Goal: Information Seeking & Learning: Learn about a topic

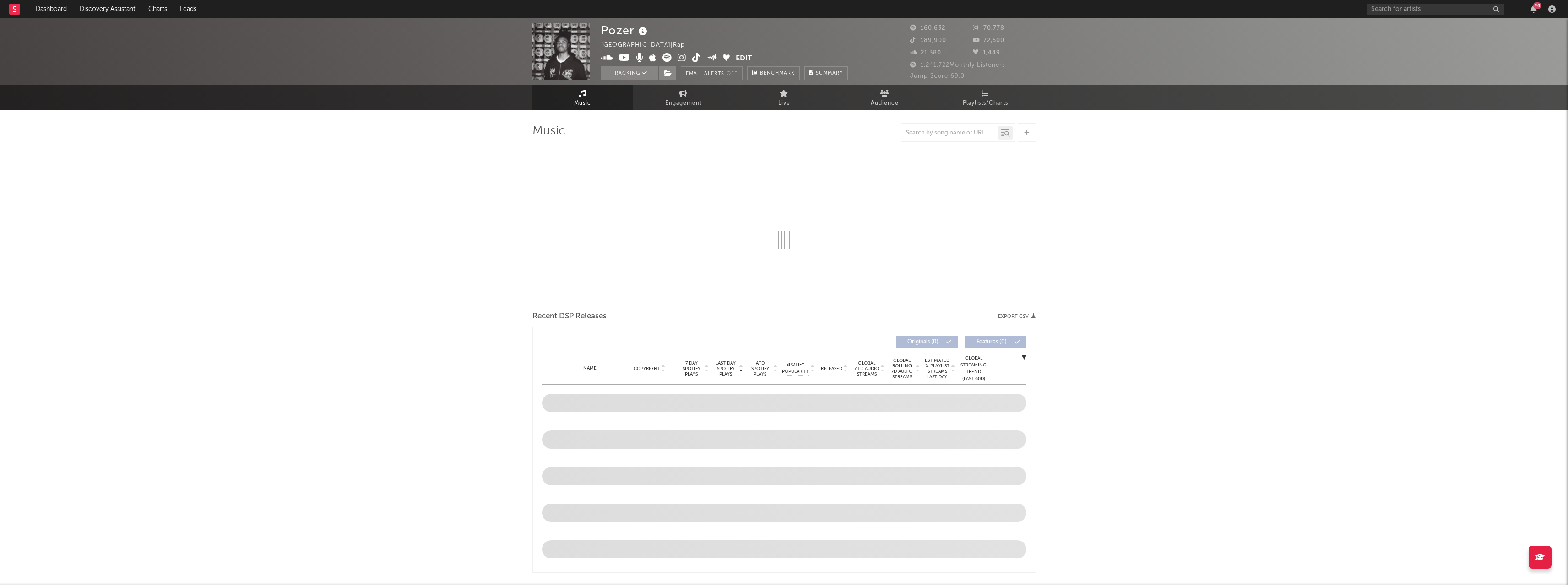
select select "6m"
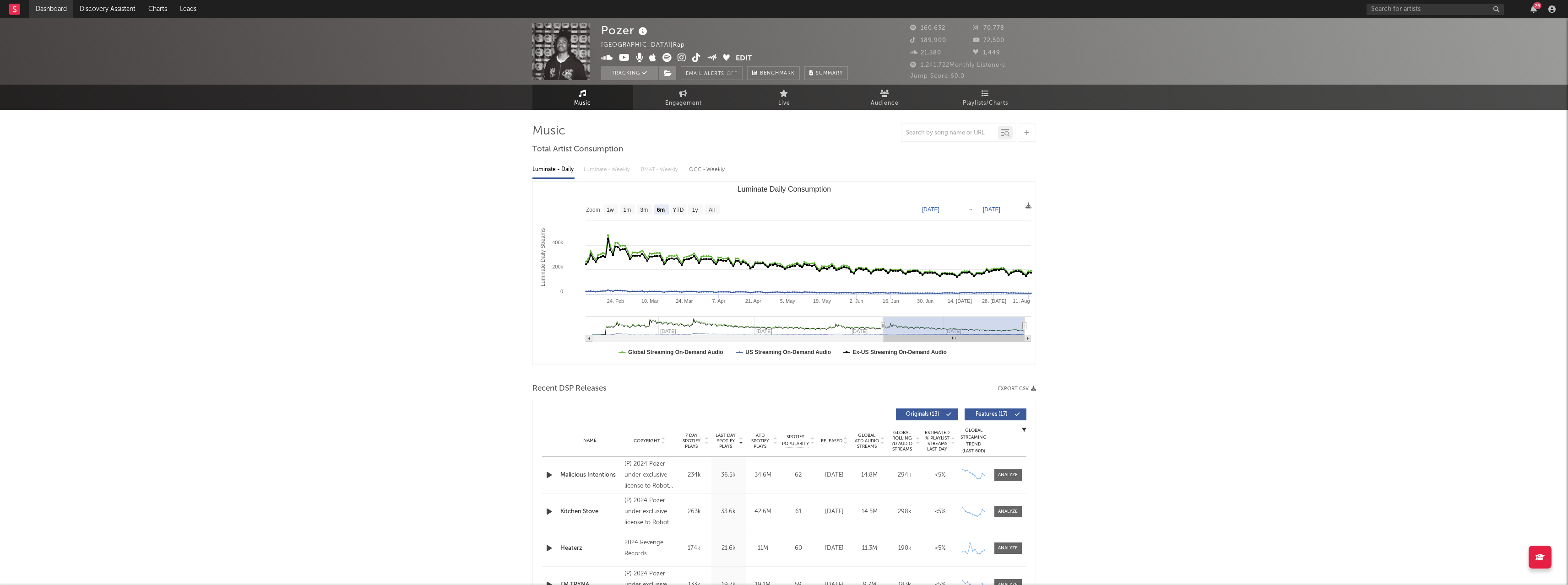
click at [36, 9] on link "Dashboard" at bounding box center [51, 9] width 44 height 18
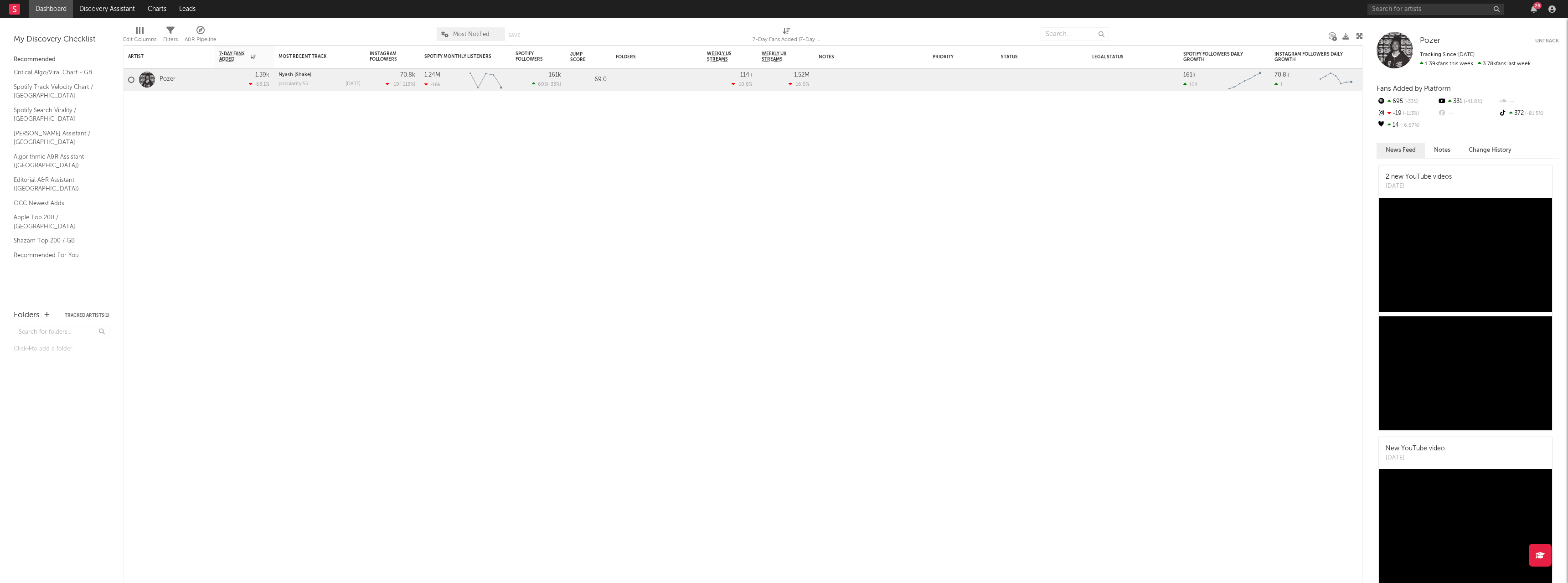
click at [9, 8] on rect at bounding box center [15, 9] width 11 height 11
